Goal: Navigation & Orientation: Find specific page/section

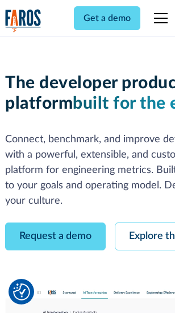
scroll to position [64, 0]
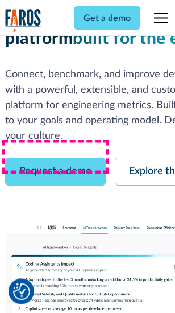
click at [56, 158] on link "Request a demo" at bounding box center [55, 172] width 101 height 28
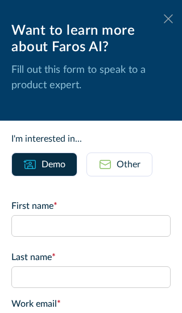
click at [164, 19] on icon at bounding box center [168, 18] width 9 height 9
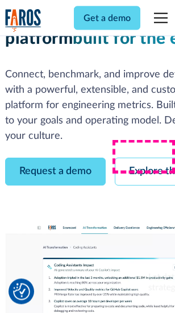
click at [148, 158] on link "Explore the platform" at bounding box center [175, 172] width 121 height 28
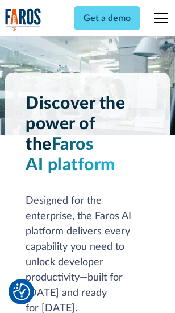
scroll to position [8665, 0]
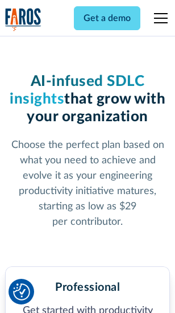
scroll to position [1803, 0]
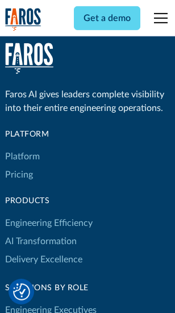
click at [22, 156] on link "Platform" at bounding box center [22, 156] width 35 height 18
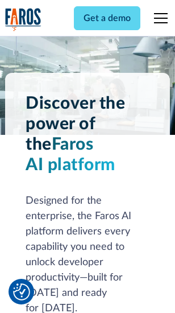
scroll to position [9030, 0]
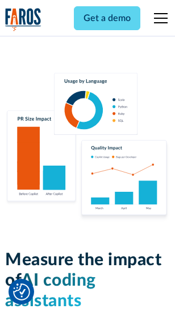
scroll to position [7101, 0]
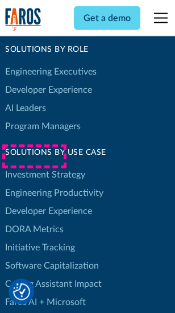
click at [34, 220] on link "DORA Metrics" at bounding box center [34, 229] width 59 height 18
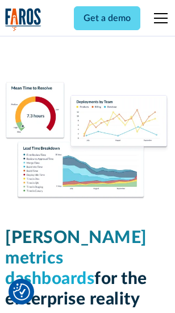
scroll to position [5036, 0]
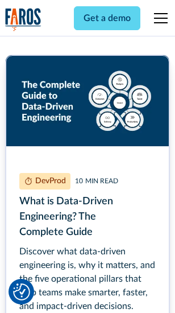
scroll to position [5167, 0]
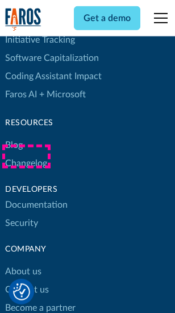
click at [26, 156] on link "Changelog" at bounding box center [26, 163] width 42 height 18
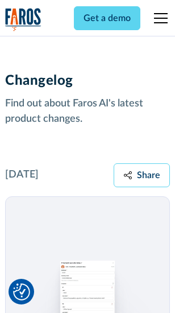
scroll to position [13948, 0]
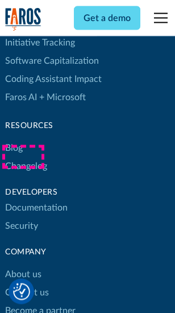
click at [23, 266] on link "About us" at bounding box center [23, 275] width 36 height 18
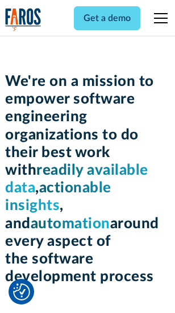
scroll to position [3934, 0]
